Goal: Information Seeking & Learning: Learn about a topic

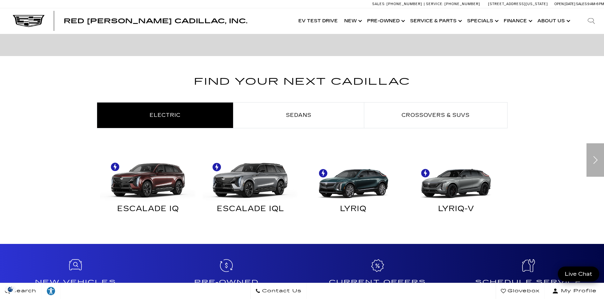
scroll to position [445, 0]
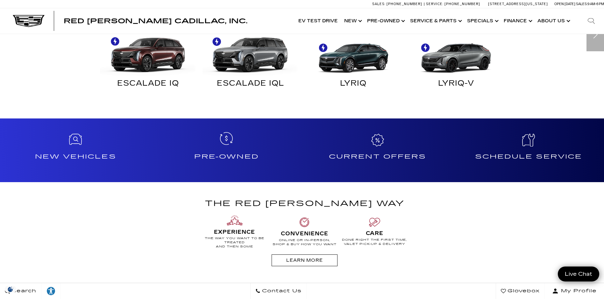
click at [228, 154] on h4 "Pre-Owned" at bounding box center [226, 157] width 146 height 10
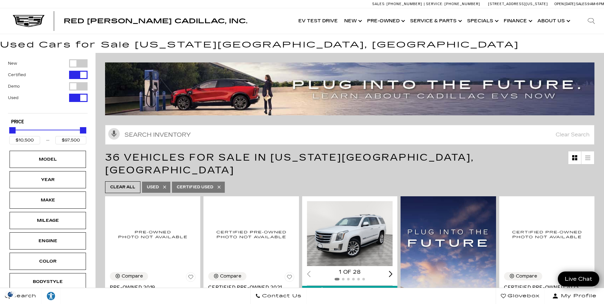
click at [71, 87] on div "Filter by Vehicle Type" at bounding box center [78, 86] width 18 height 8
type input "$148,054"
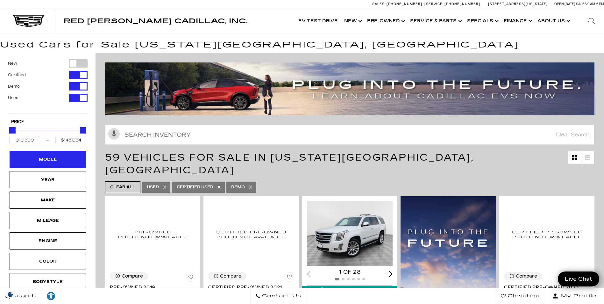
click at [71, 163] on div "Model" at bounding box center [48, 159] width 76 height 17
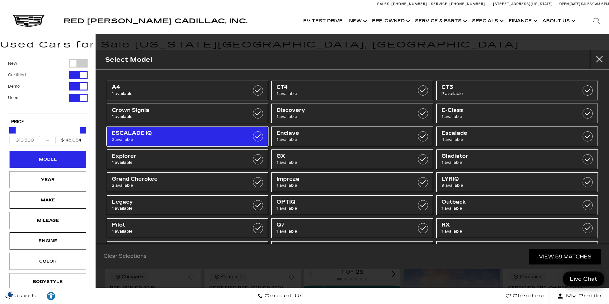
click at [160, 135] on span "ESCALADE IQ" at bounding box center [176, 133] width 129 height 6
type input "$134,955"
checkbox input "true"
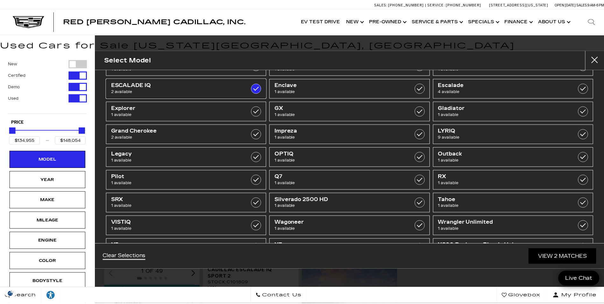
scroll to position [33, 0]
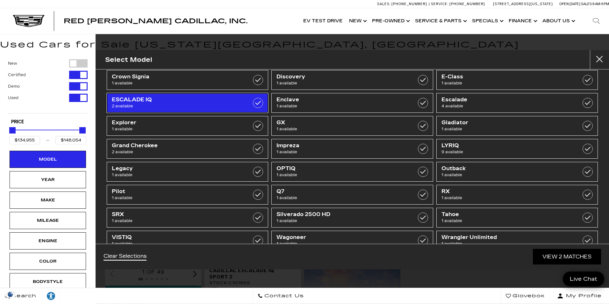
click at [206, 102] on span "ESCALADE IQ" at bounding box center [176, 99] width 129 height 6
type input "$134,955"
checkbox input "true"
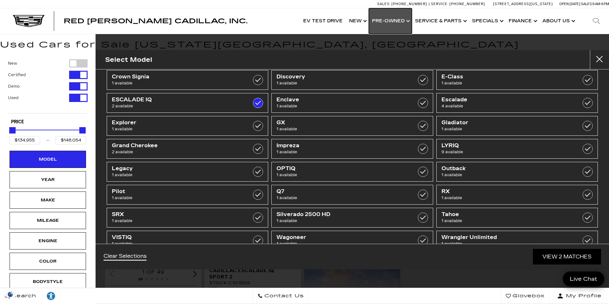
click at [402, 22] on link "Show Pre-Owned" at bounding box center [390, 20] width 43 height 25
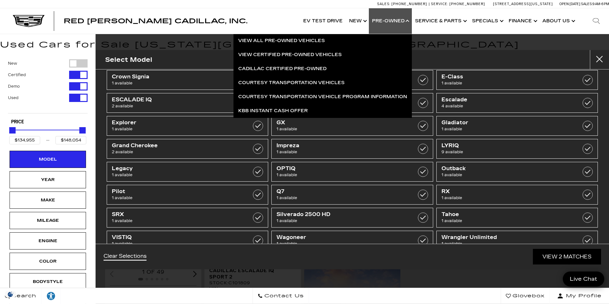
click at [480, 44] on div "Select Model A4 1 available CT4 1 available CT5 2 available Crown Signia 1 avai…" at bounding box center [351, 152] width 513 height 304
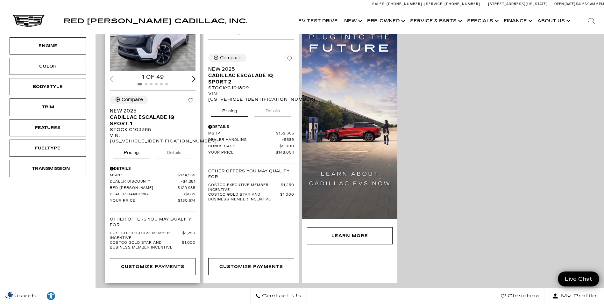
scroll to position [127, 0]
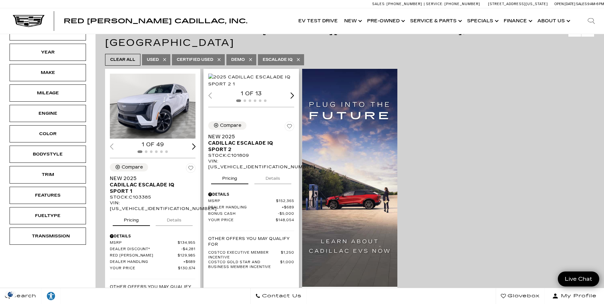
click at [260, 85] on img "1 / 2" at bounding box center [251, 81] width 87 height 14
